Goal: Task Accomplishment & Management: Complete application form

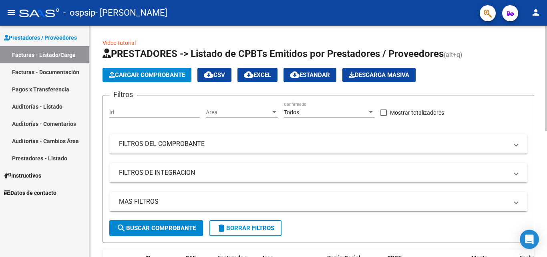
click at [164, 72] on span "Cargar Comprobante" at bounding box center [147, 74] width 76 height 7
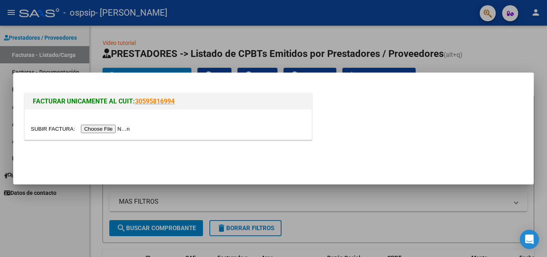
click at [110, 126] on input "file" at bounding box center [81, 128] width 101 height 8
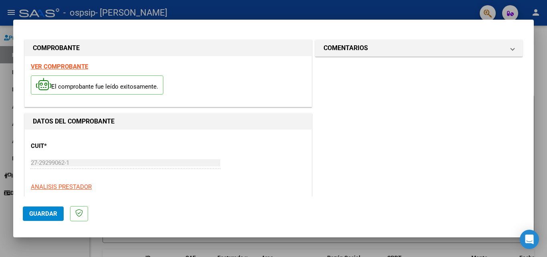
click at [45, 215] on span "Guardar" at bounding box center [43, 213] width 28 height 7
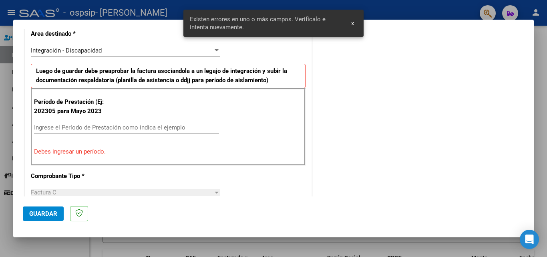
scroll to position [180, 0]
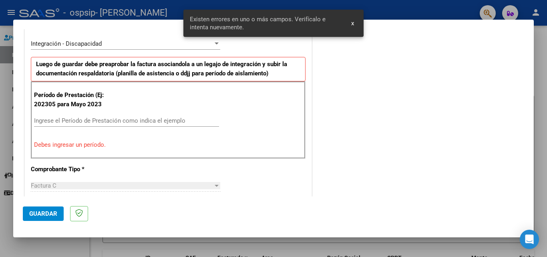
click at [76, 119] on input "Ingrese el Período de Prestación como indica el ejemplo" at bounding box center [126, 120] width 185 height 7
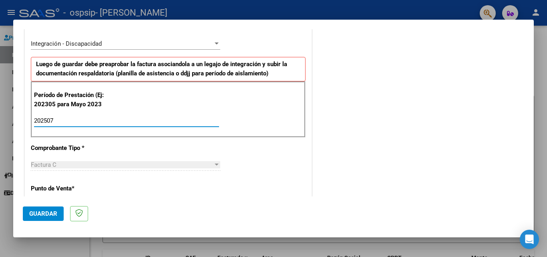
type input "202507"
click at [291, 179] on div "CUIT * 27-29299062-1 Ingresar CUIT ANALISIS PRESTADOR Area destinado * Integrac…" at bounding box center [168, 242] width 287 height 587
click at [283, 146] on div "CUIT * 27-29299062-1 Ingresar CUIT ANALISIS PRESTADOR Area destinado * Integrac…" at bounding box center [168, 242] width 287 height 587
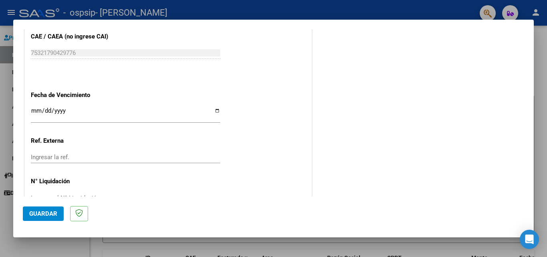
scroll to position [501, 0]
click at [213, 109] on input "Ingresar la fecha" at bounding box center [125, 112] width 189 height 13
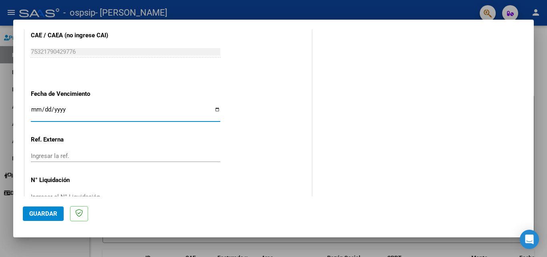
type input "[DATE]"
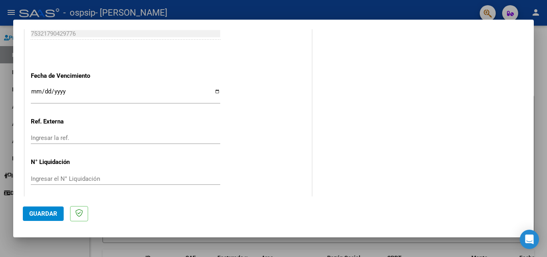
scroll to position [522, 0]
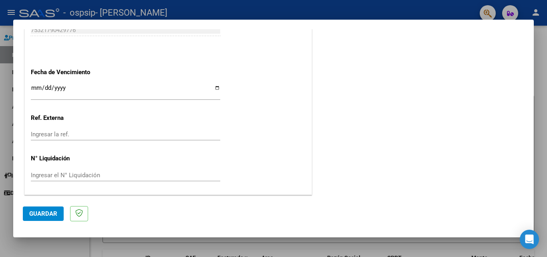
click at [49, 213] on span "Guardar" at bounding box center [43, 213] width 28 height 7
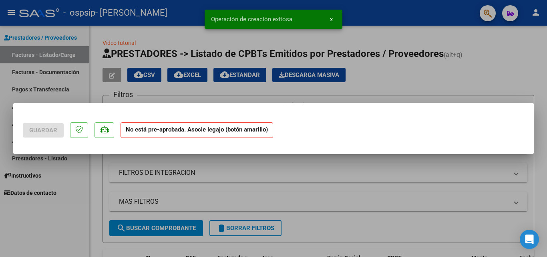
scroll to position [0, 0]
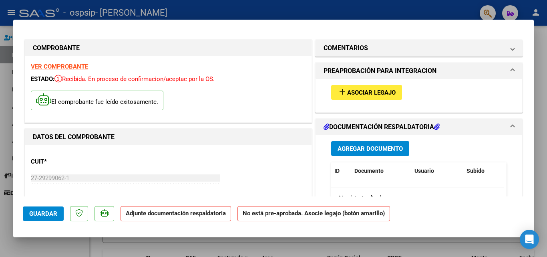
click at [361, 149] on span "Agregar Documento" at bounding box center [369, 148] width 65 height 7
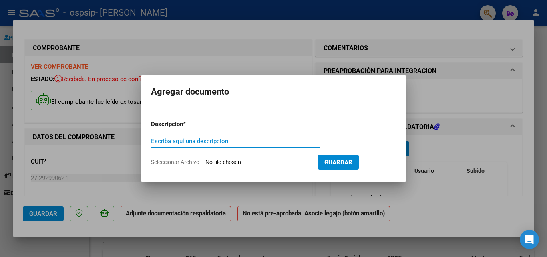
click at [197, 140] on input "Escriba aquí una descripcion" at bounding box center [235, 140] width 169 height 7
click at [186, 142] on input "Escriba aquí una descripcion" at bounding box center [235, 140] width 169 height 7
type input "FACTURA"
click at [191, 160] on span "Seleccionar Archivo" at bounding box center [175, 161] width 48 height 6
click at [205, 160] on input "Seleccionar Archivo" at bounding box center [258, 162] width 106 height 8
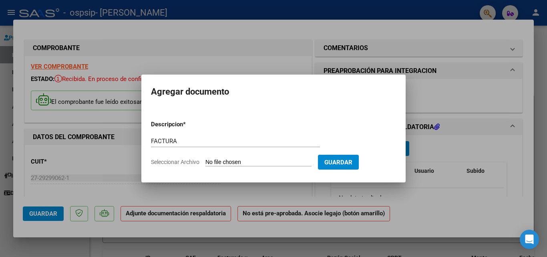
type input "C:\fakepath\FACTURA.pdf"
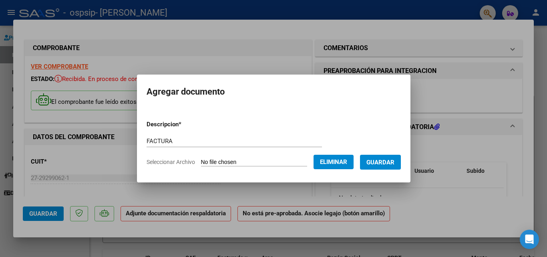
click at [391, 162] on span "Guardar" at bounding box center [380, 161] width 28 height 7
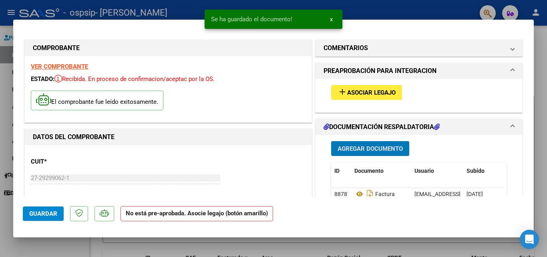
click at [380, 146] on span "Agregar Documento" at bounding box center [369, 148] width 65 height 7
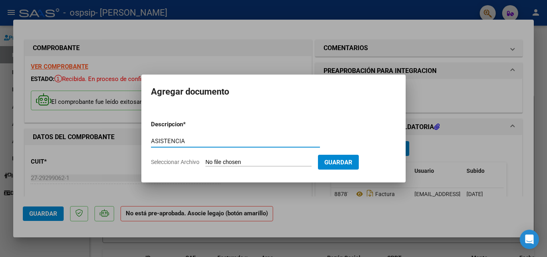
type input "ASISTENCIA"
click at [256, 158] on input "Seleccionar Archivo" at bounding box center [258, 162] width 106 height 8
type input "C:\fakepath\ASISTENCIA.pdf"
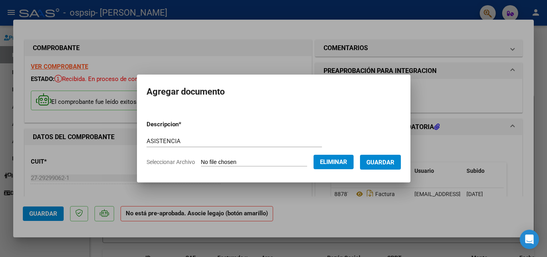
click at [386, 164] on span "Guardar" at bounding box center [380, 161] width 28 height 7
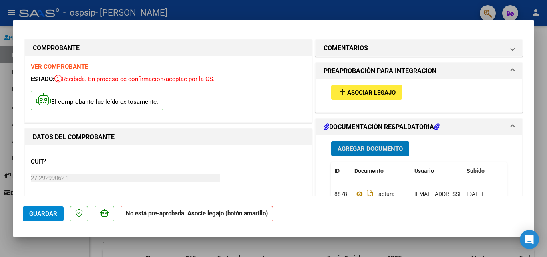
click at [48, 212] on span "Guardar" at bounding box center [43, 213] width 28 height 7
click at [338, 93] on mat-icon "add" at bounding box center [342, 92] width 10 height 10
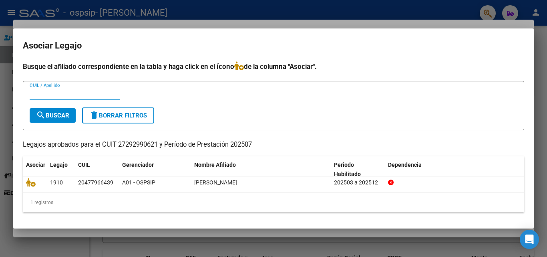
click at [271, 8] on div at bounding box center [273, 128] width 547 height 257
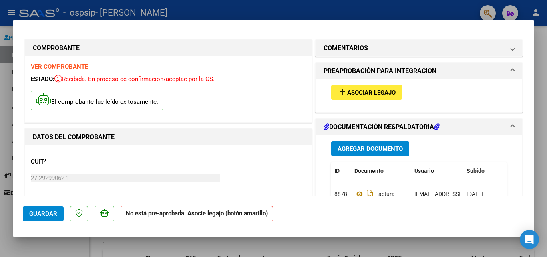
click at [47, 211] on span "Guardar" at bounding box center [43, 213] width 28 height 7
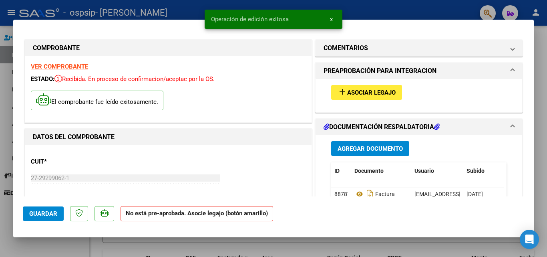
click at [348, 8] on div "Operación de edición exitosa x" at bounding box center [273, 19] width 157 height 38
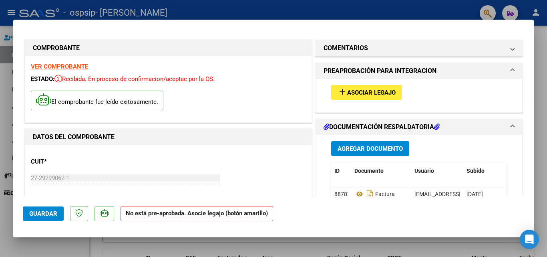
click at [311, 247] on div at bounding box center [273, 128] width 547 height 257
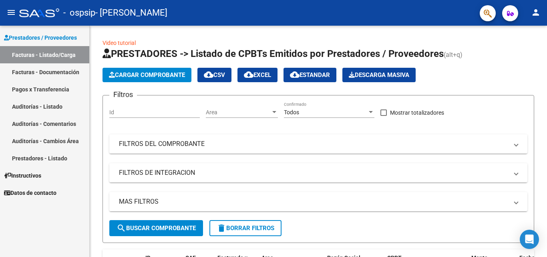
click at [57, 91] on link "Pagos x Transferencia" at bounding box center [44, 88] width 89 height 17
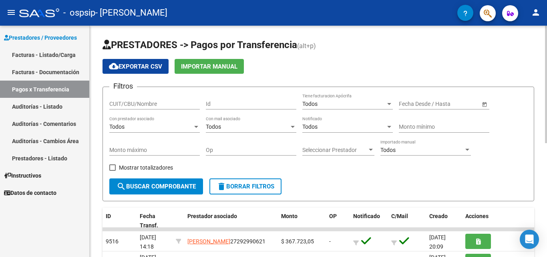
click at [546, 113] on div at bounding box center [546, 84] width 2 height 117
click at [545, 235] on div at bounding box center [546, 141] width 2 height 231
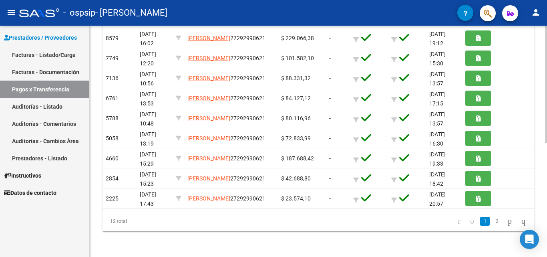
click at [544, 28] on div "PRESTADORES -> Pagos por Transferencia (alt+p) cloud_download Exportar CSV Impo…" at bounding box center [318, 30] width 457 height 454
click at [546, 28] on div at bounding box center [546, 141] width 2 height 231
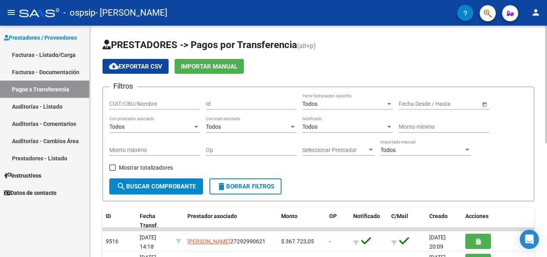
click at [546, 131] on div at bounding box center [546, 84] width 2 height 117
click at [546, 144] on div at bounding box center [546, 141] width 2 height 231
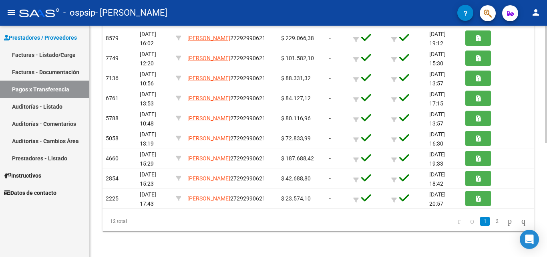
click at [546, 138] on div at bounding box center [546, 141] width 2 height 231
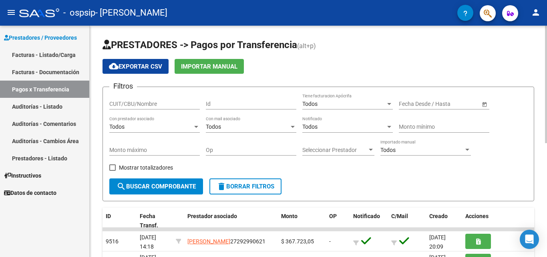
click at [546, 138] on div at bounding box center [546, 84] width 2 height 117
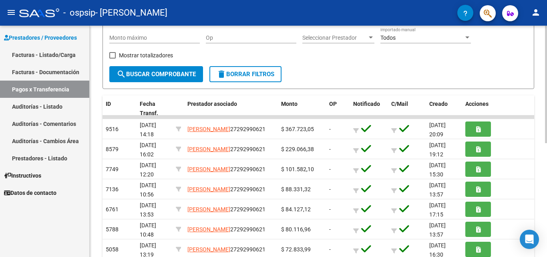
scroll to position [128, 0]
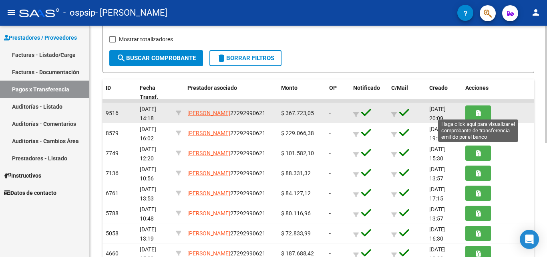
click at [480, 113] on icon "button" at bounding box center [478, 113] width 4 height 6
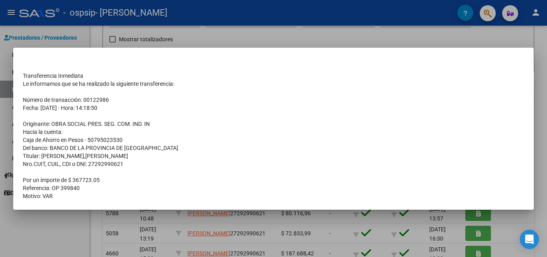
click at [536, 54] on div at bounding box center [273, 128] width 547 height 257
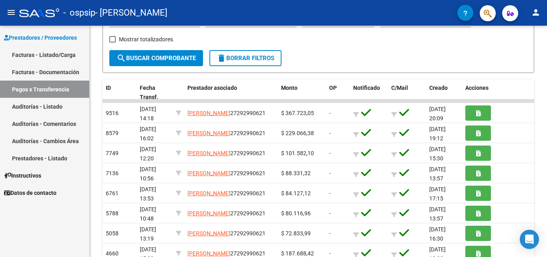
click at [535, 13] on mat-icon "person" at bounding box center [536, 13] width 10 height 10
click at [515, 50] on button "exit_to_app Salir" at bounding box center [519, 52] width 49 height 19
